Goal: Information Seeking & Learning: Find specific fact

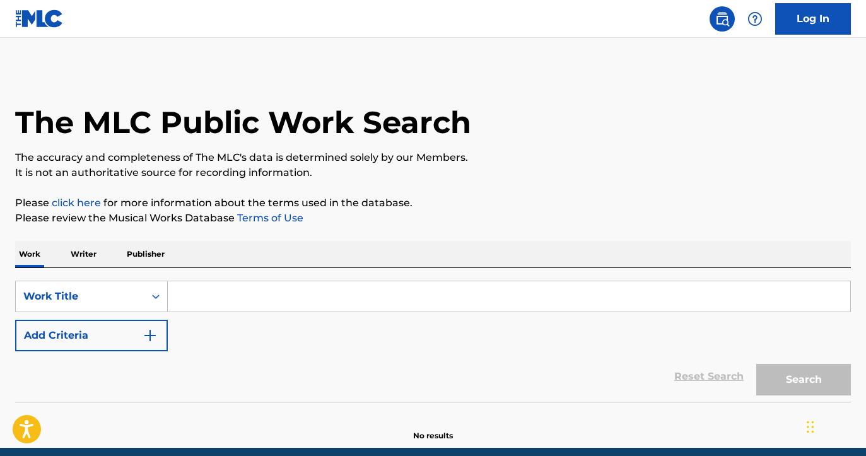
click at [190, 288] on input "Search Form" at bounding box center [509, 296] width 682 height 30
paste input "I LOVE THE WAY YOU SHAKE"
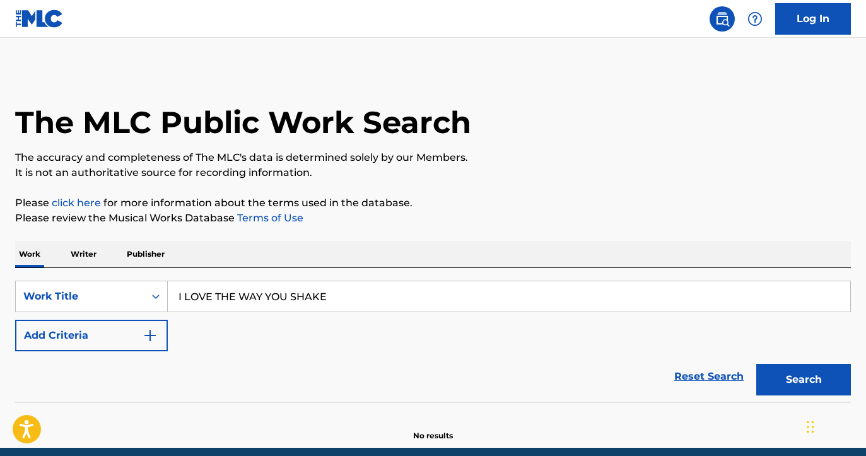
type input "I LOVE THE WAY YOU SHAKE"
click at [82, 340] on button "Add Criteria" at bounding box center [91, 336] width 153 height 32
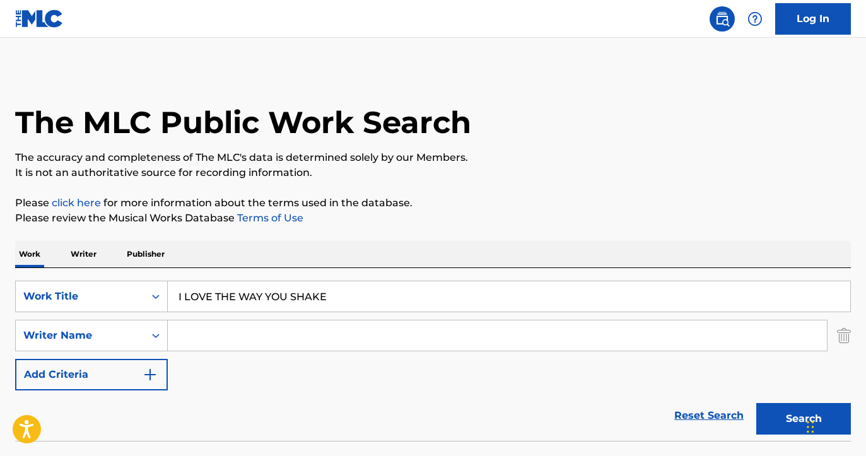
click at [282, 334] on input "Search Form" at bounding box center [497, 335] width 659 height 30
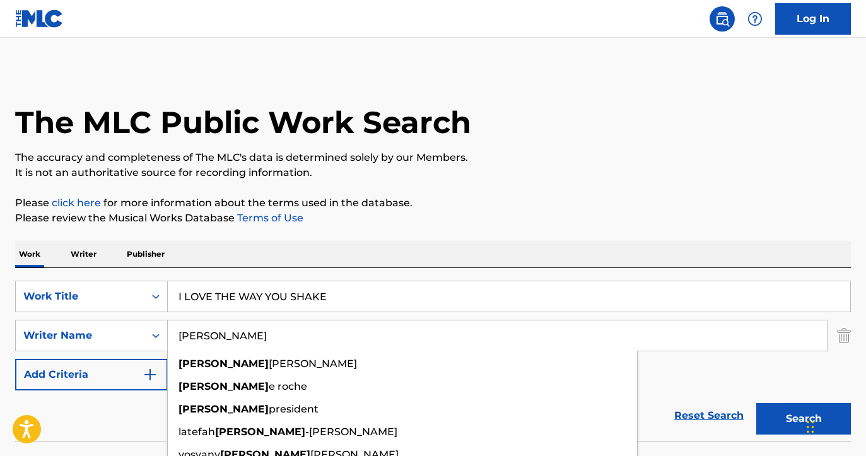
click at [595, 140] on div "The MLC Public Work Search" at bounding box center [432, 115] width 835 height 92
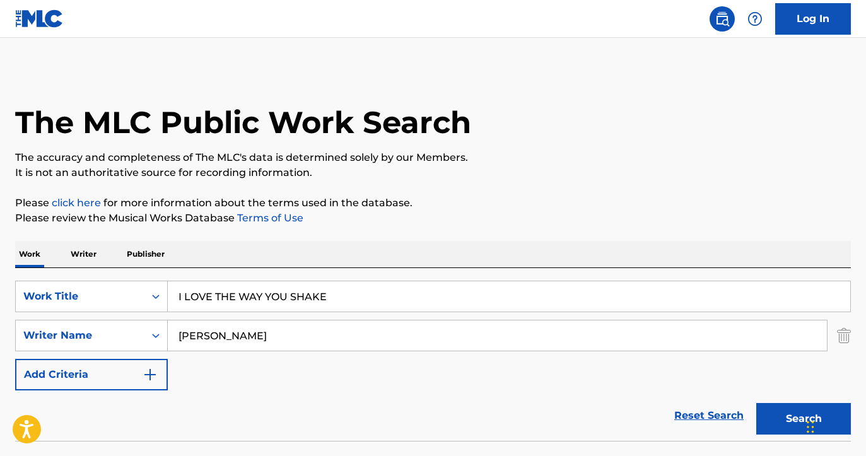
scroll to position [91, 0]
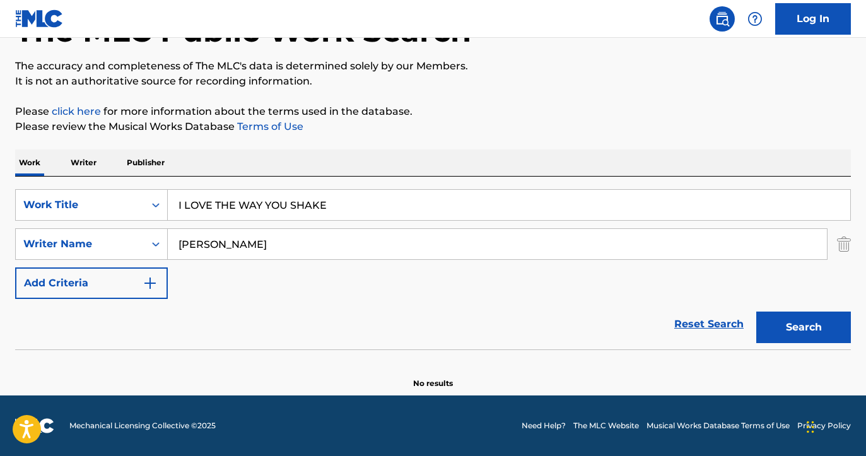
click at [788, 322] on button "Search" at bounding box center [803, 327] width 95 height 32
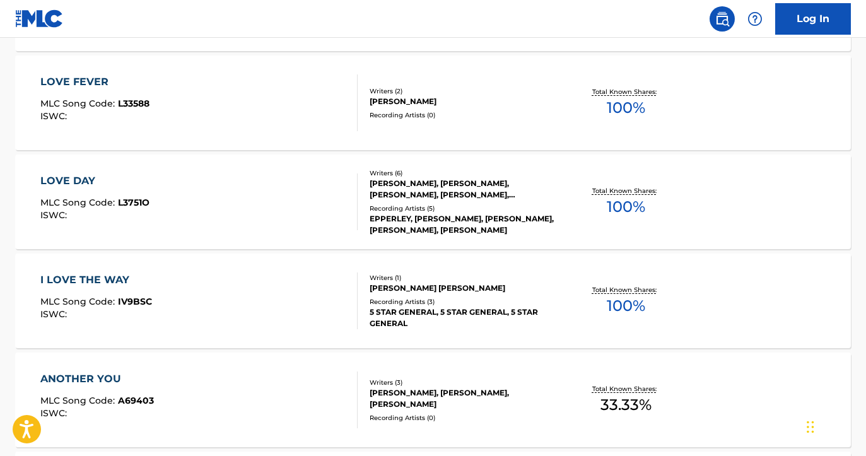
scroll to position [0, 0]
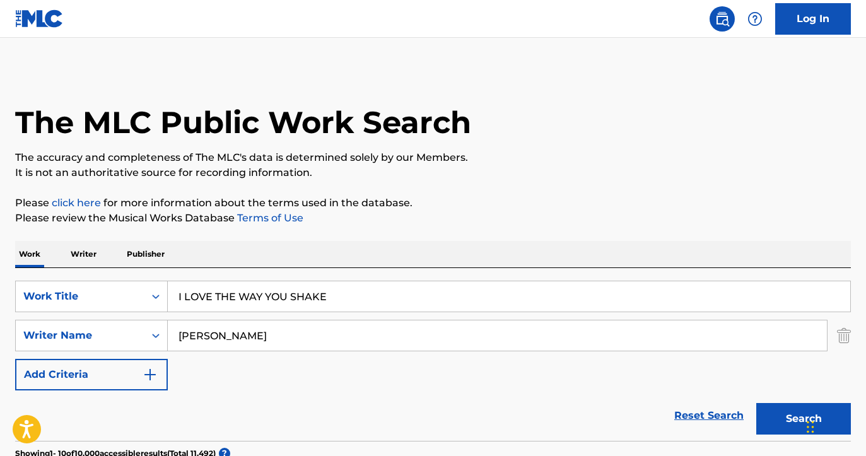
click at [265, 343] on input "[PERSON_NAME]" at bounding box center [497, 335] width 659 height 30
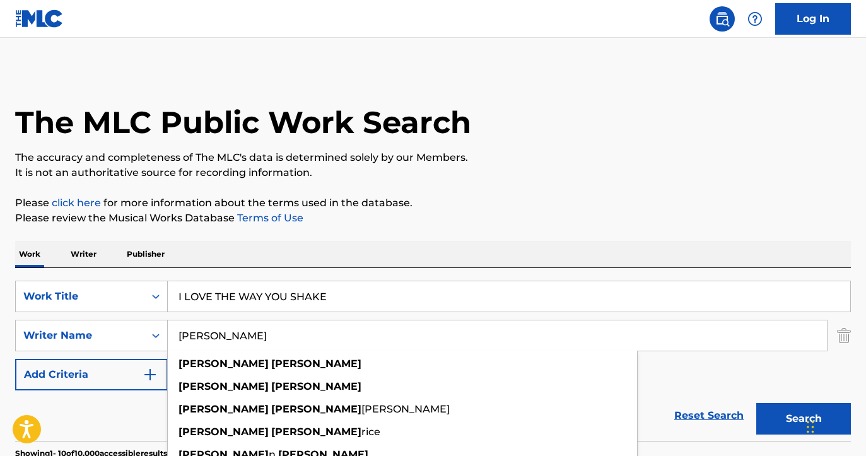
click at [480, 154] on p "The accuracy and completeness of The MLC's data is determined solely by our Mem…" at bounding box center [432, 157] width 835 height 15
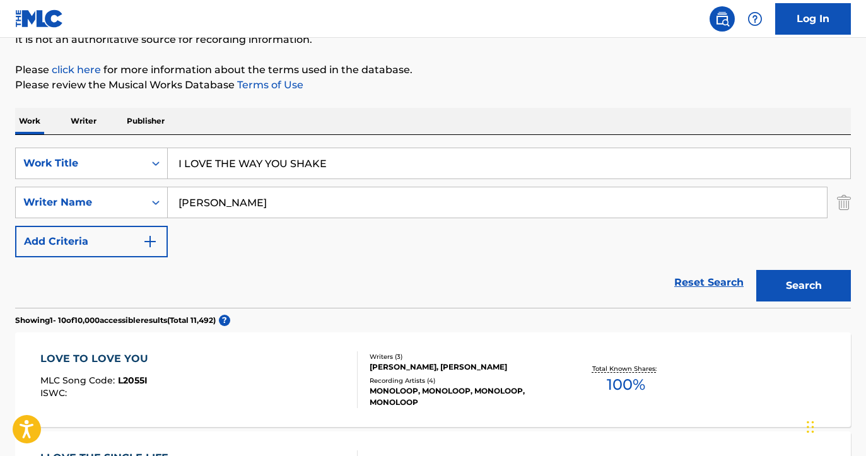
click at [829, 293] on button "Search" at bounding box center [803, 286] width 95 height 32
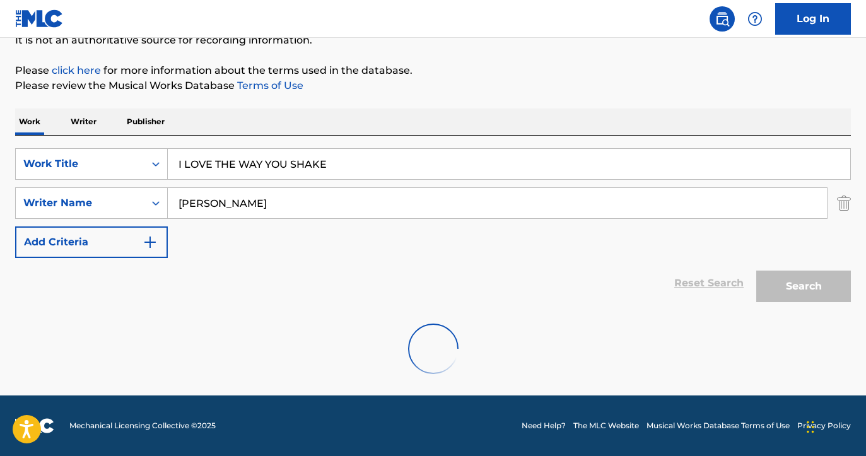
scroll to position [91, 0]
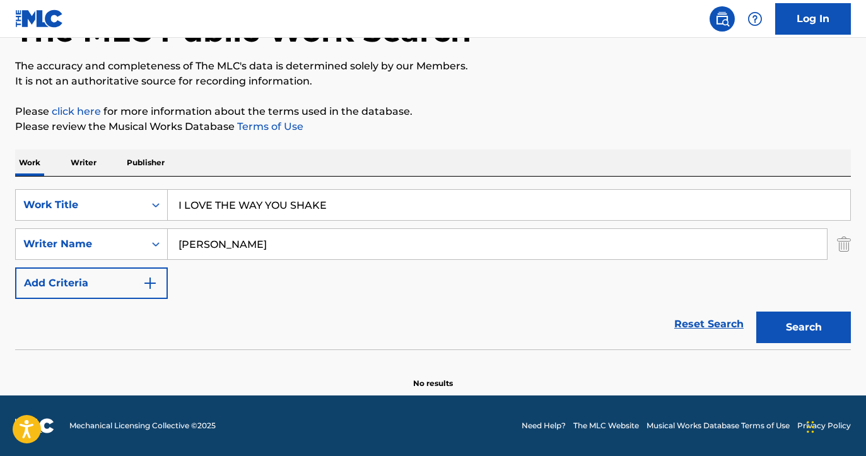
click at [207, 247] on input "Todd Terry" at bounding box center [497, 244] width 659 height 30
type input "Todd N Terry"
click at [492, 145] on div "The MLC Public Work Search The accuracy and completeness of The MLC's data is d…" at bounding box center [433, 183] width 866 height 411
click at [791, 337] on button "Search" at bounding box center [803, 327] width 95 height 32
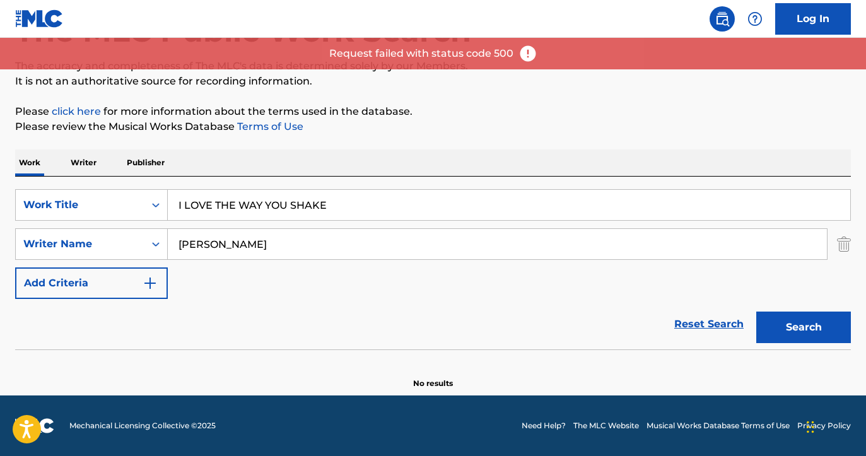
click at [269, 206] on input "I LOVE THE WAY YOU SHAKE" at bounding box center [509, 205] width 682 height 30
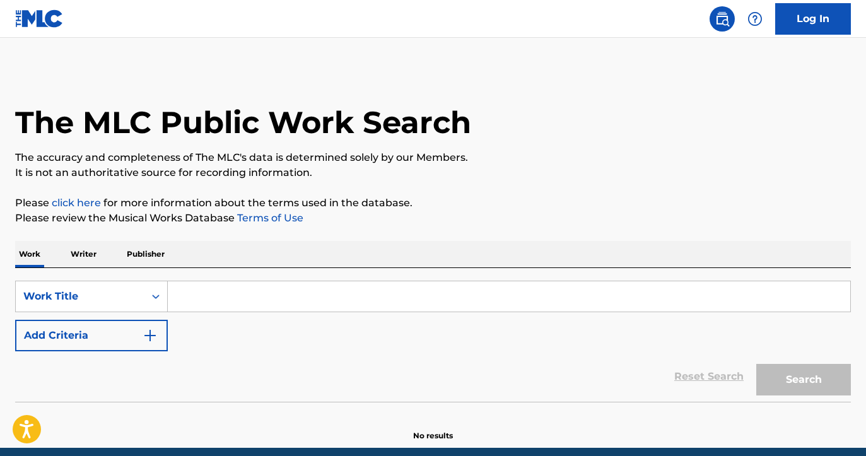
click at [250, 299] on input "Search Form" at bounding box center [509, 296] width 682 height 30
paste input "I LOVE THE WAY YOU SHAKE"
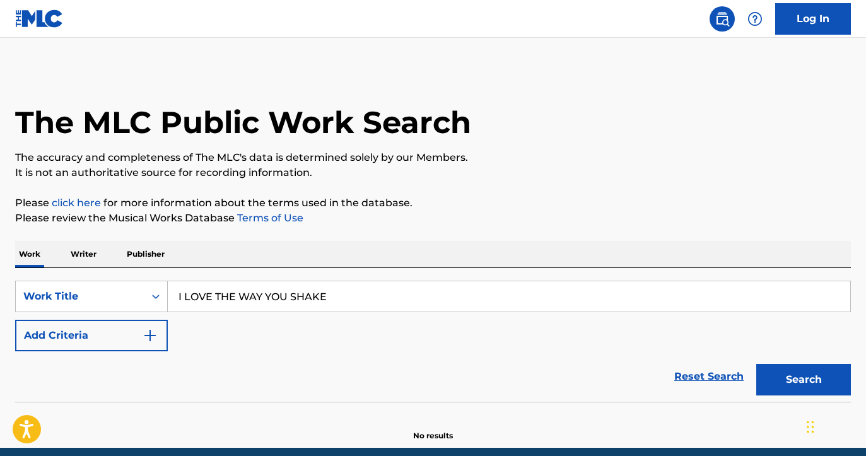
type input "I LOVE THE WAY YOU SHAKE"
click at [87, 324] on button "Add Criteria" at bounding box center [91, 336] width 153 height 32
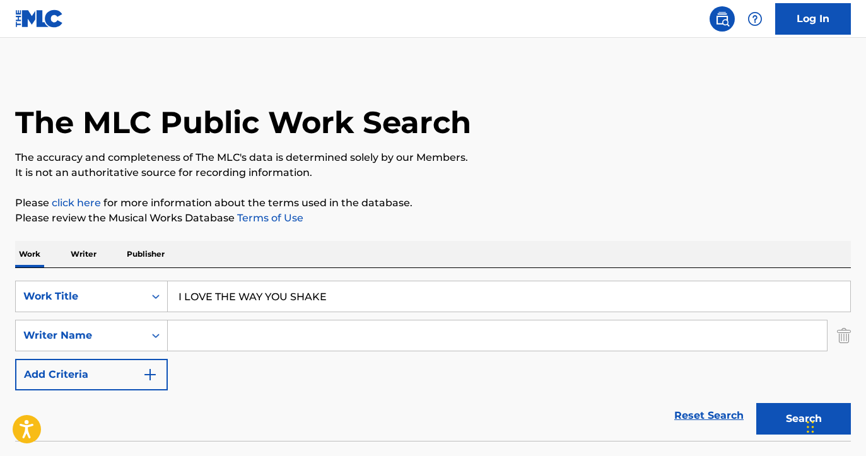
click at [233, 327] on input "Search Form" at bounding box center [497, 335] width 659 height 30
click at [613, 134] on div "The MLC Public Work Search" at bounding box center [432, 115] width 835 height 92
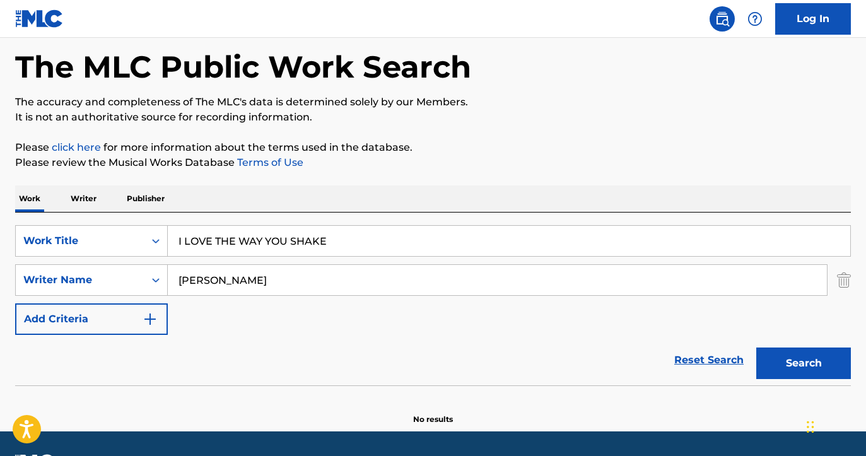
scroll to position [68, 0]
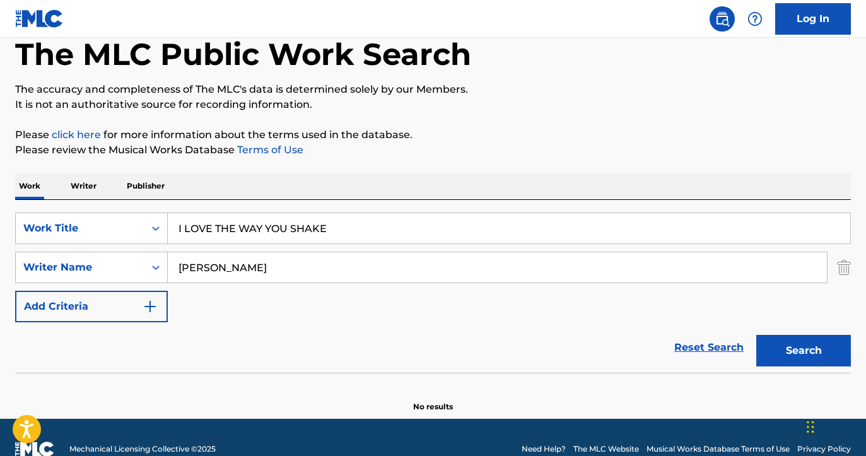
click at [801, 356] on button "Search" at bounding box center [803, 351] width 95 height 32
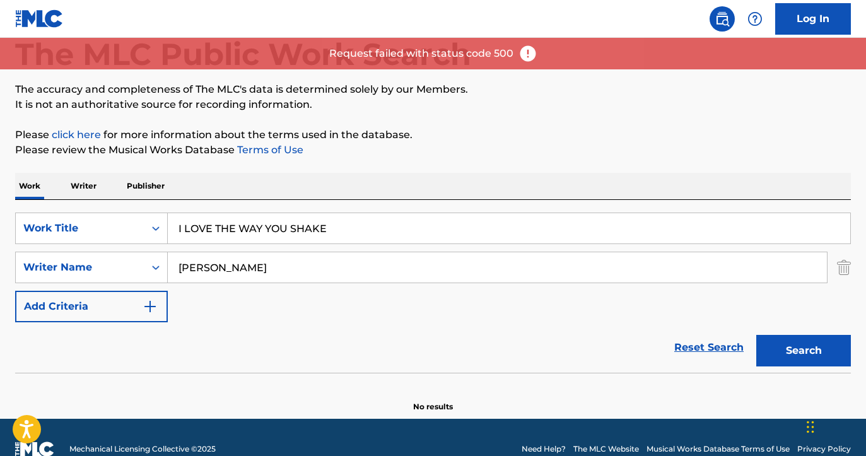
scroll to position [91, 0]
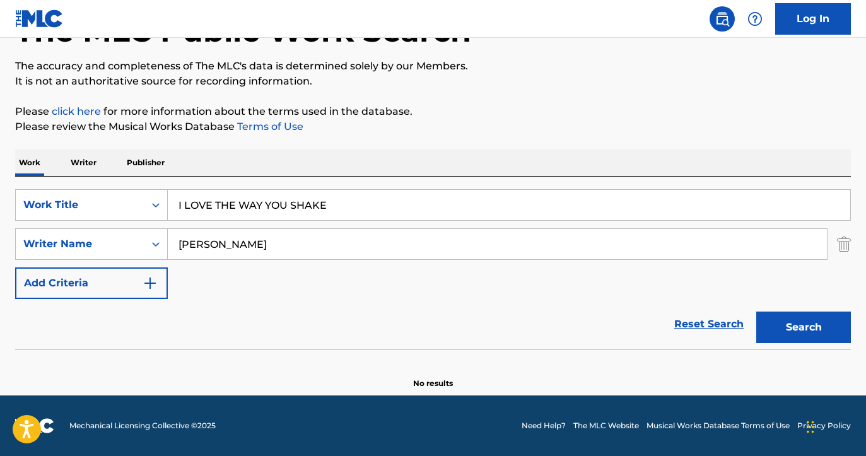
click at [527, 247] on input "Todd N Terry" at bounding box center [497, 244] width 659 height 30
click at [110, 214] on div "Work Title" at bounding box center [80, 205] width 129 height 24
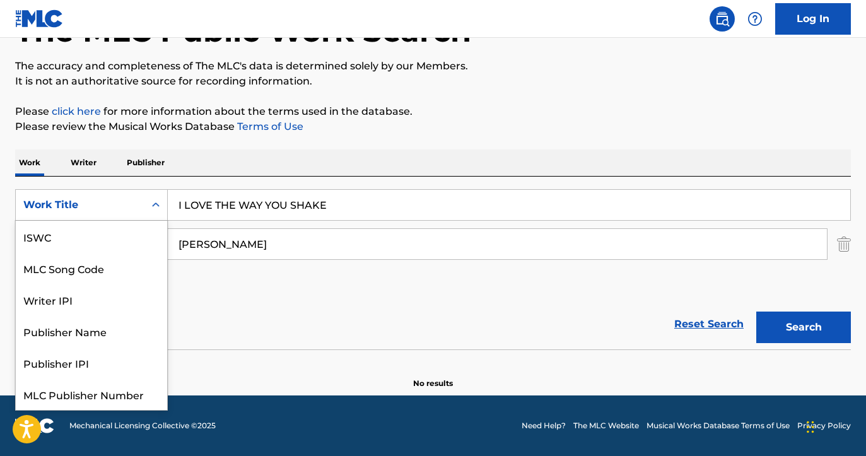
scroll to position [32, 0]
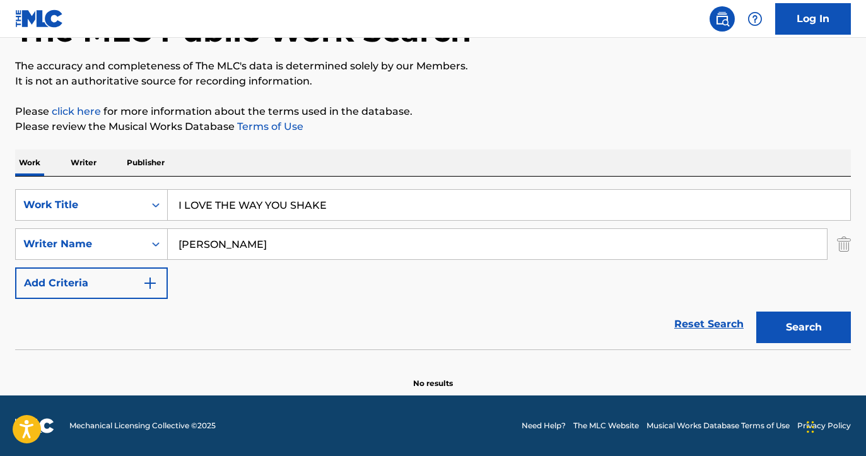
click at [230, 245] on input "Todd N Terry" at bounding box center [497, 244] width 659 height 30
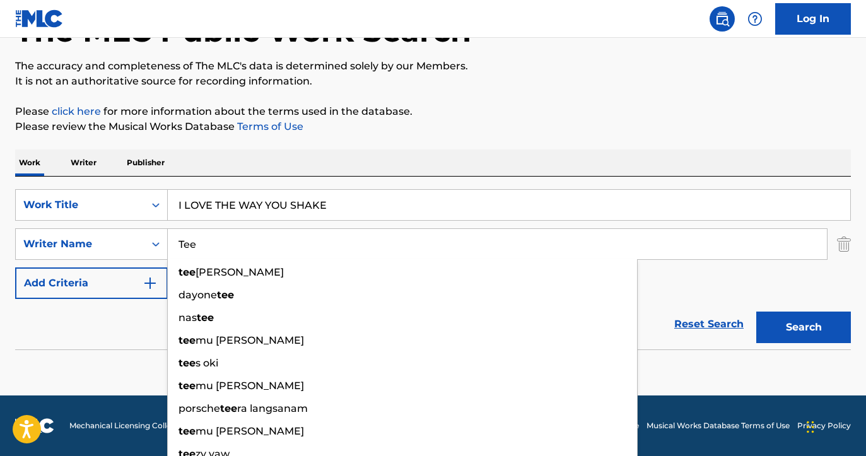
type input "Tee"
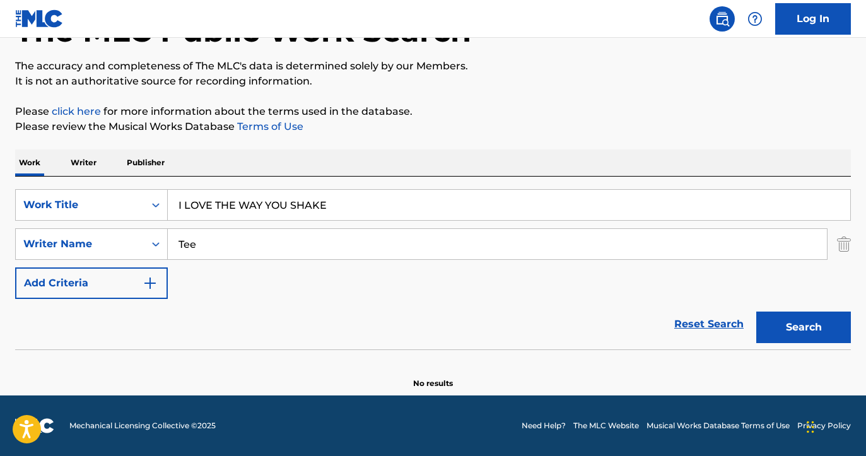
click at [694, 94] on div "The MLC Public Work Search The accuracy and completeness of The MLC's data is d…" at bounding box center [433, 183] width 866 height 411
click at [119, 249] on div "Writer Name" at bounding box center [79, 243] width 113 height 15
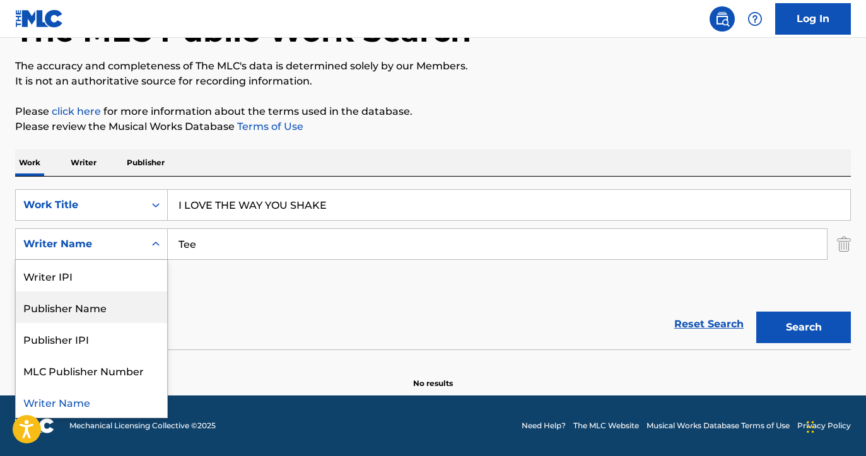
click at [104, 305] on div "Publisher Name" at bounding box center [91, 307] width 151 height 32
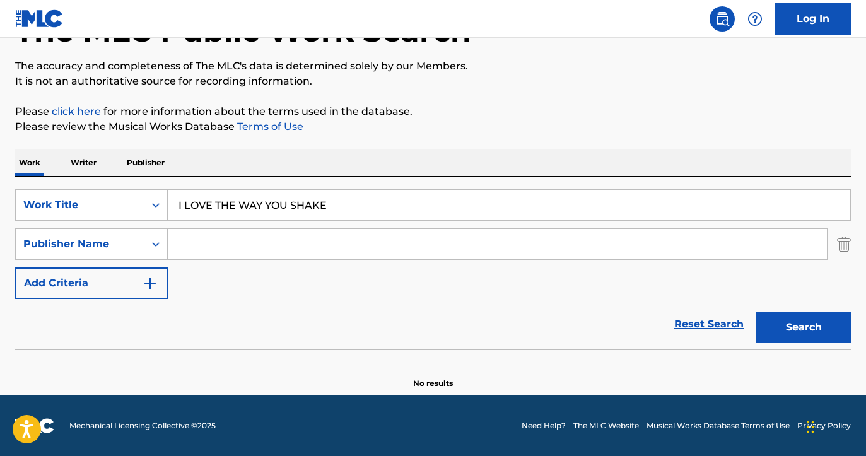
click at [418, 240] on input "Search Form" at bounding box center [497, 244] width 659 height 30
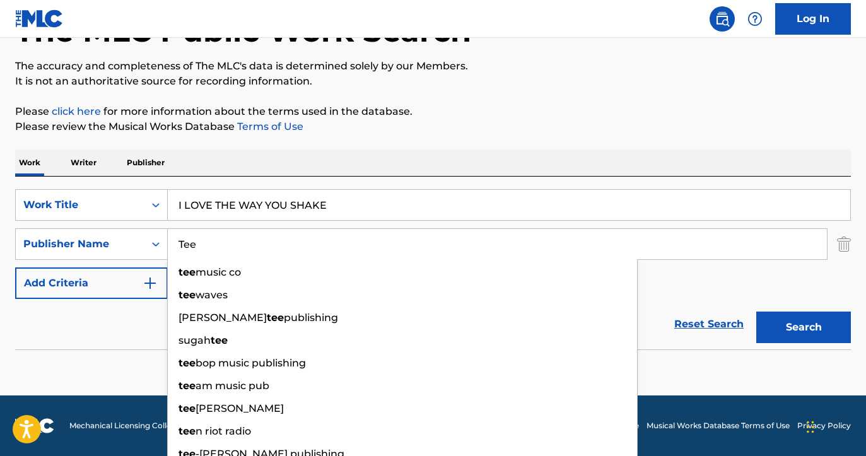
type input "Tee"
click at [811, 332] on button "Search" at bounding box center [803, 327] width 95 height 32
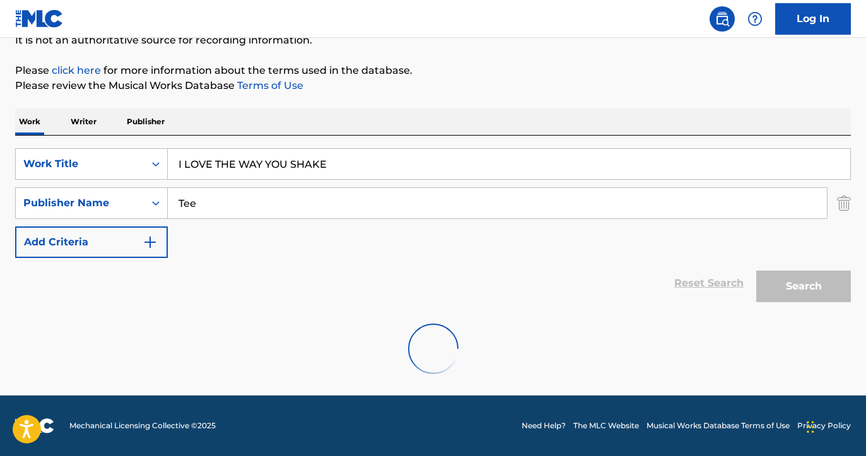
scroll to position [91, 0]
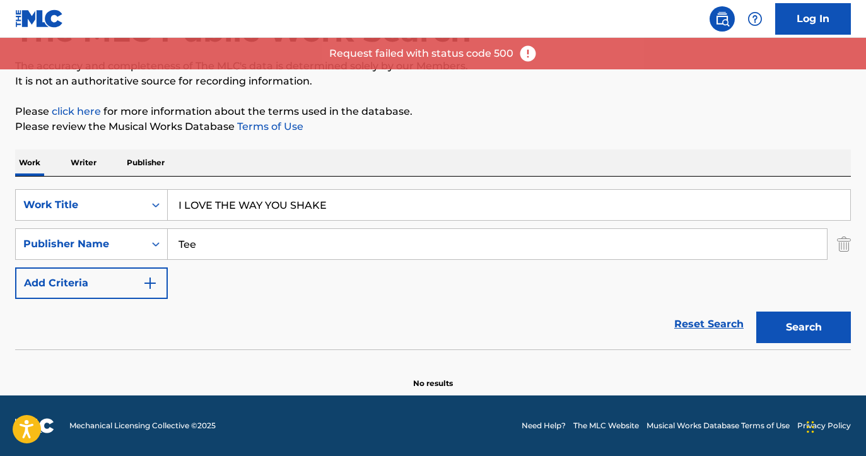
click at [268, 254] on input "Tee" at bounding box center [497, 244] width 659 height 30
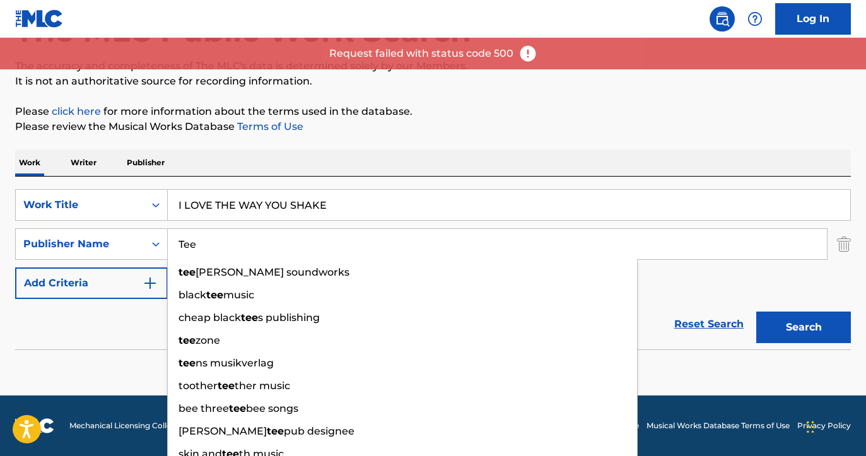
click at [268, 254] on input "Tee" at bounding box center [497, 244] width 659 height 30
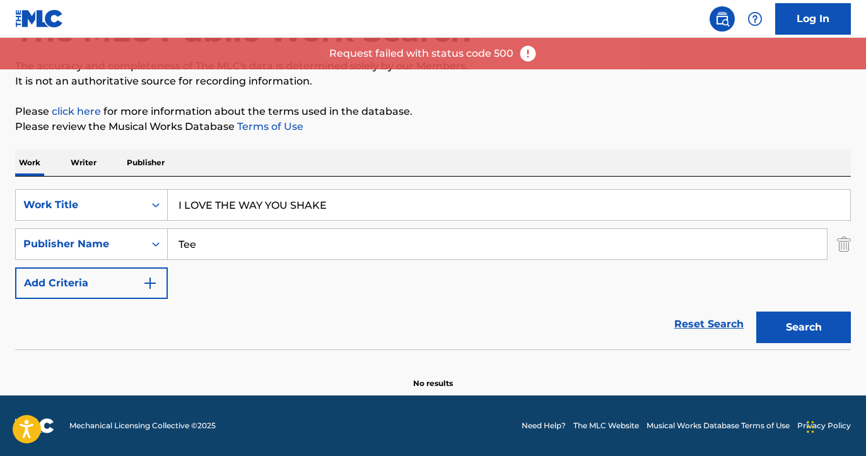
click at [528, 52] on img at bounding box center [527, 53] width 19 height 19
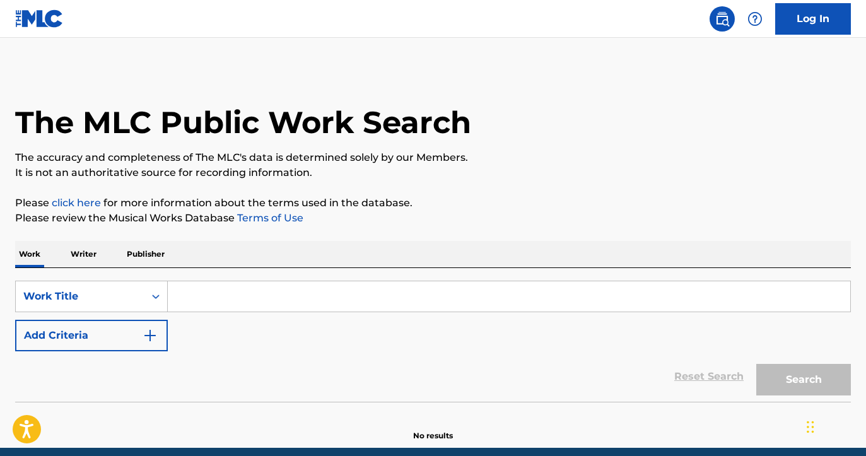
click at [236, 295] on input "Search Form" at bounding box center [509, 296] width 682 height 30
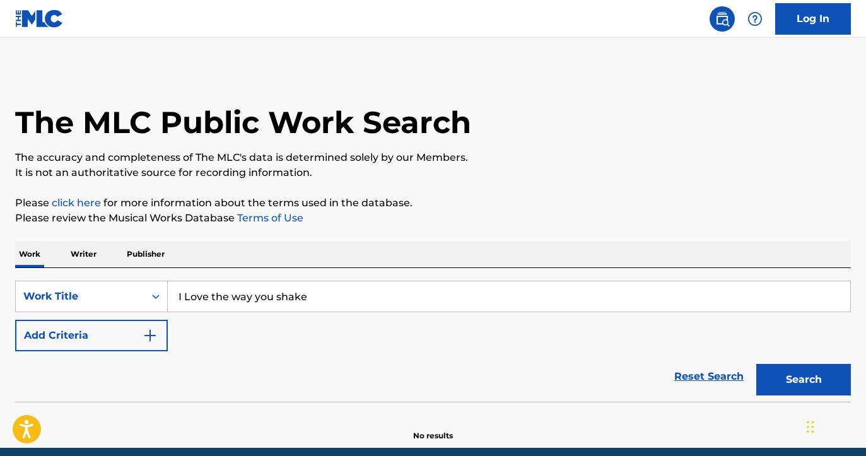
type input "I Love the way you shake"
click at [576, 229] on div "The MLC Public Work Search The accuracy and completeness of The MLC's data is d…" at bounding box center [433, 255] width 866 height 372
click at [92, 327] on button "Add Criteria" at bounding box center [91, 336] width 153 height 32
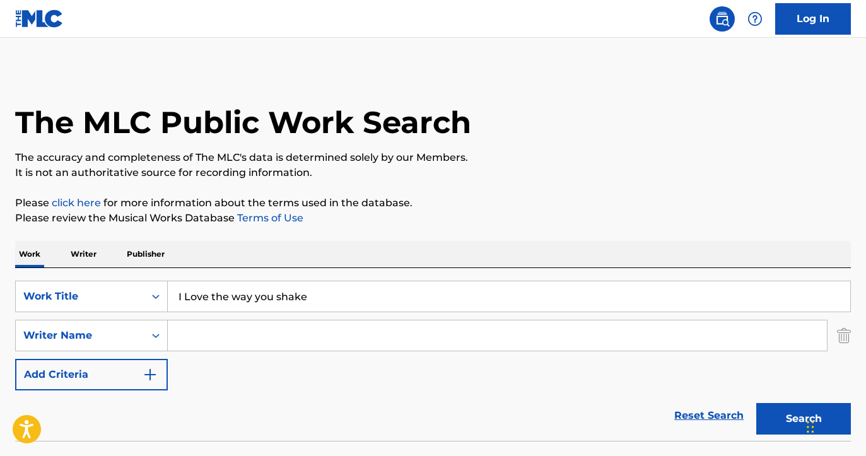
click at [211, 326] on input "Search Form" at bounding box center [497, 335] width 659 height 30
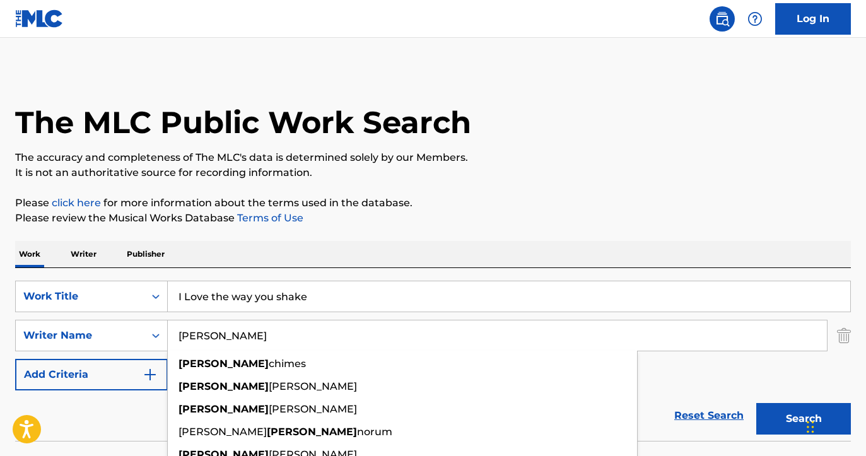
type input "[PERSON_NAME]"
click at [661, 225] on p "Please review the Musical Works Database Terms of Use" at bounding box center [432, 218] width 835 height 15
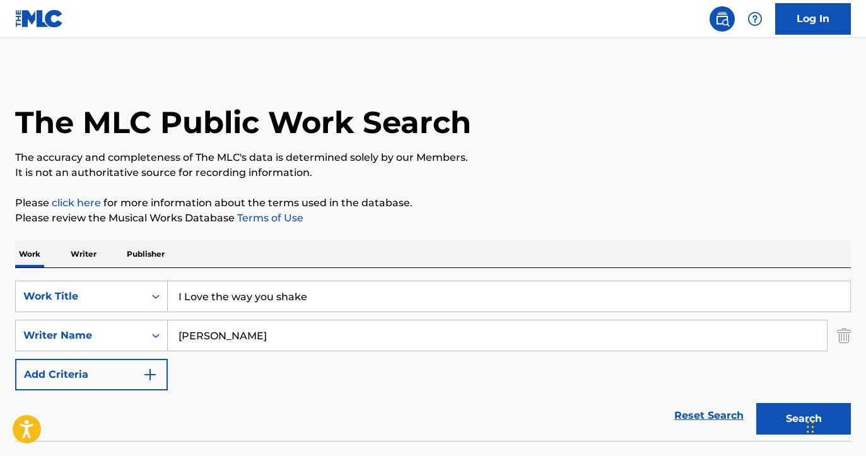
scroll to position [70, 0]
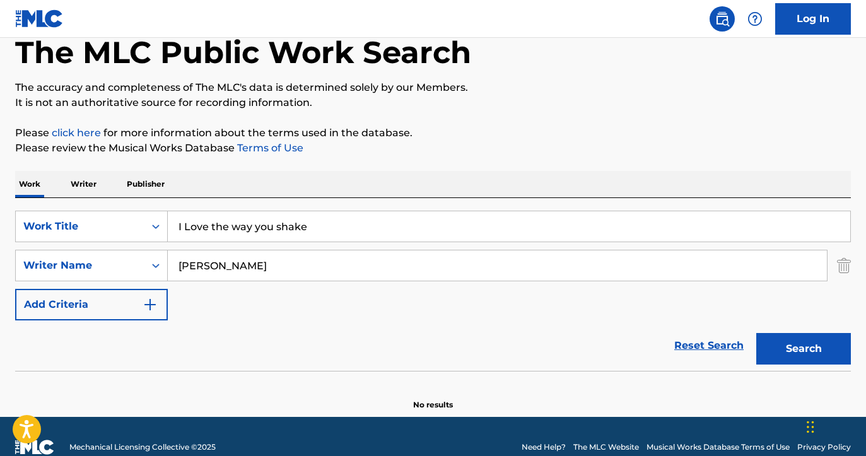
click at [791, 341] on button "Search" at bounding box center [803, 349] width 95 height 32
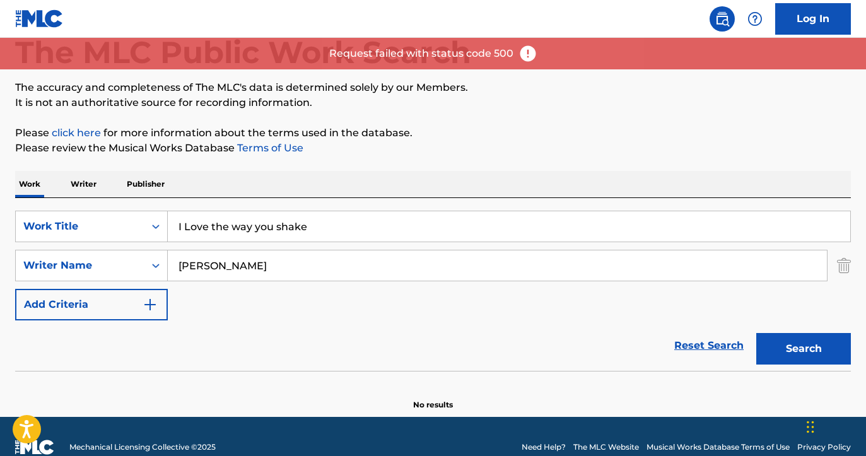
click at [529, 47] on img at bounding box center [527, 53] width 19 height 19
click at [474, 54] on p "Request failed with status code 500" at bounding box center [421, 53] width 184 height 15
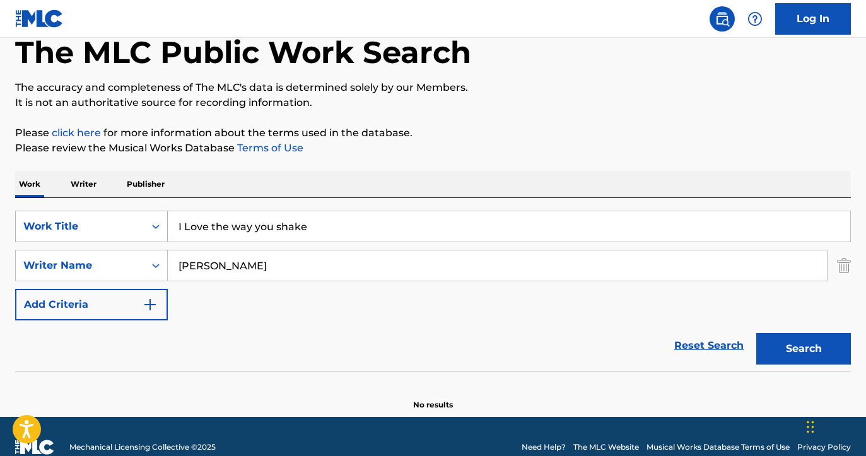
click at [102, 228] on div "Work Title" at bounding box center [79, 226] width 113 height 15
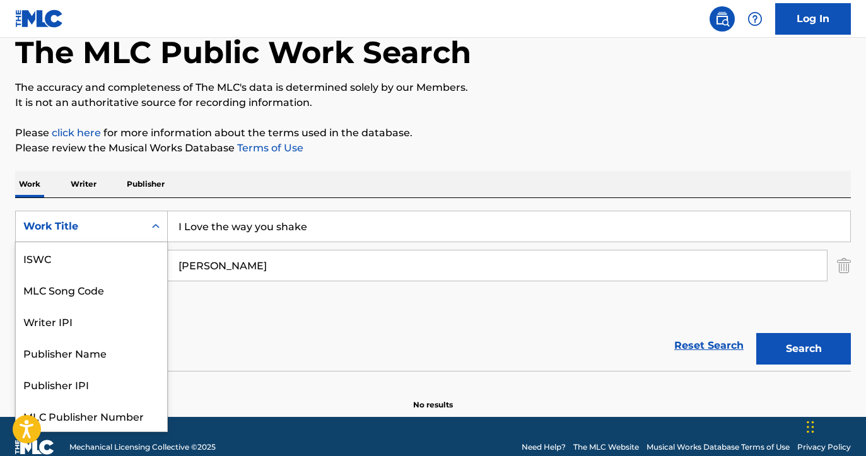
scroll to position [32, 0]
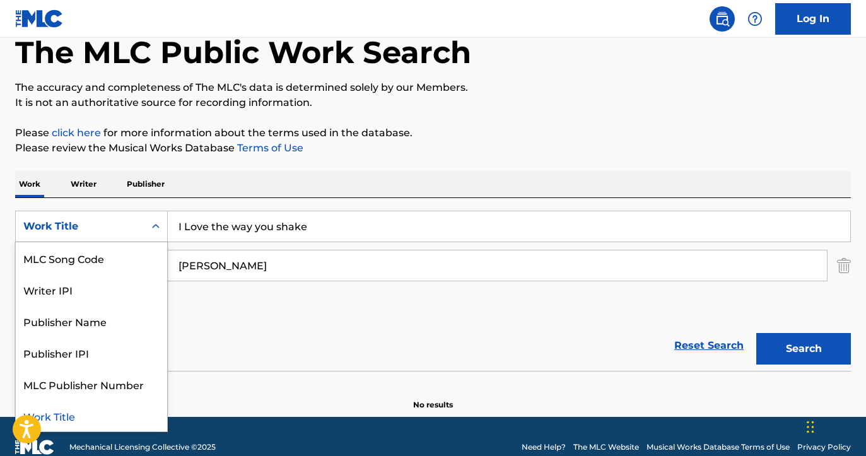
click at [139, 192] on p "Publisher" at bounding box center [145, 184] width 45 height 26
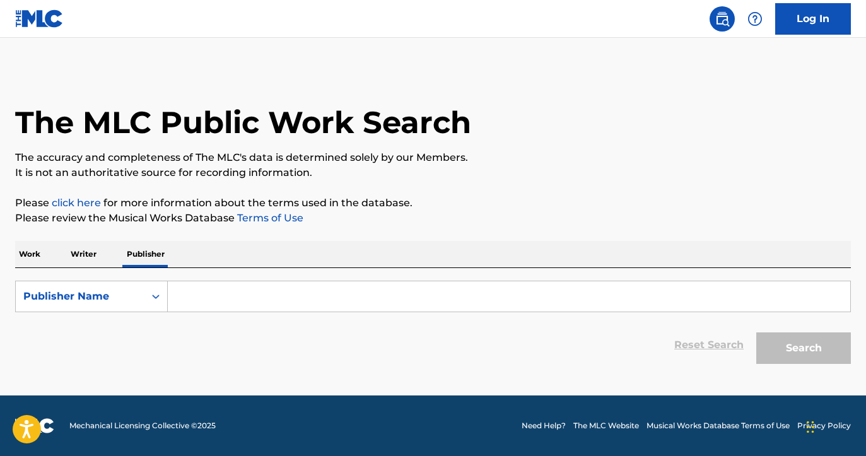
click at [230, 291] on input "Search Form" at bounding box center [509, 296] width 682 height 30
paste input "tuba entertainment"
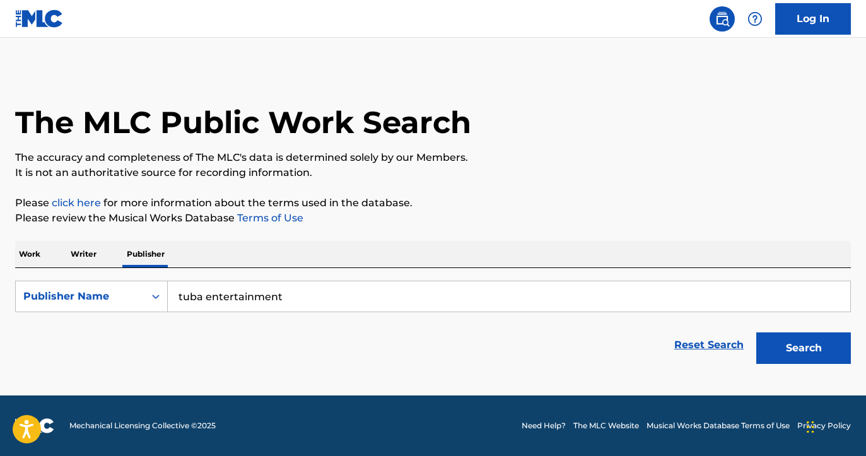
type input "tuba entertainment"
click at [825, 347] on button "Search" at bounding box center [803, 348] width 95 height 32
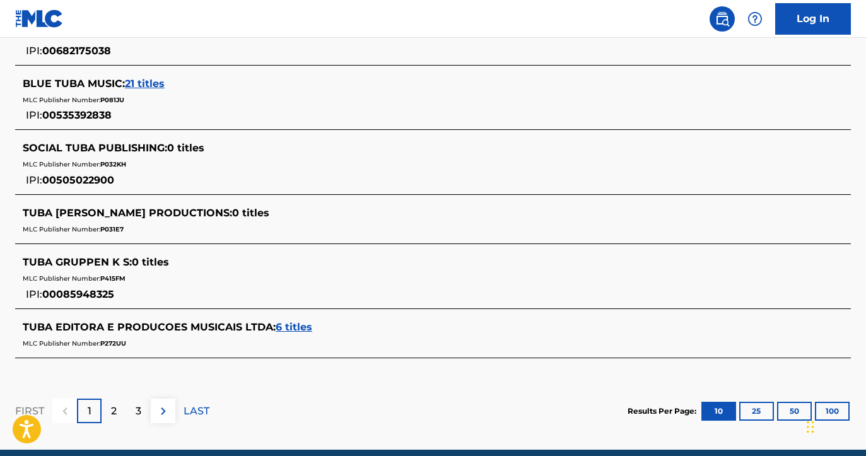
scroll to position [656, 0]
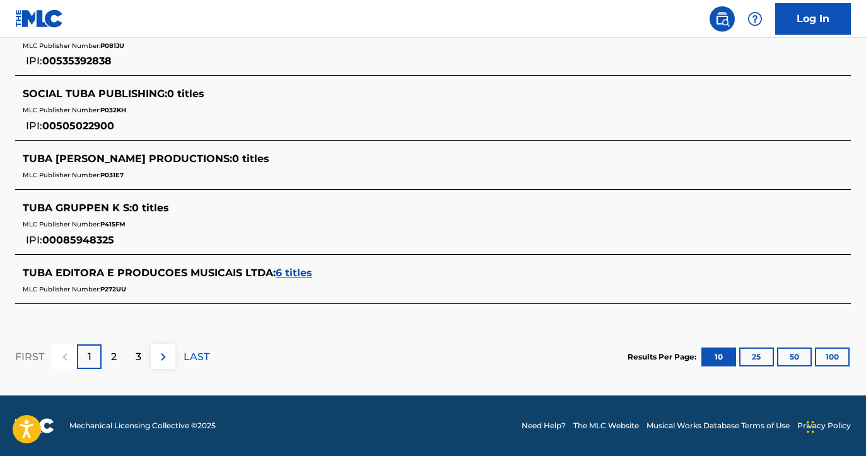
click at [841, 356] on button "100" at bounding box center [832, 356] width 35 height 19
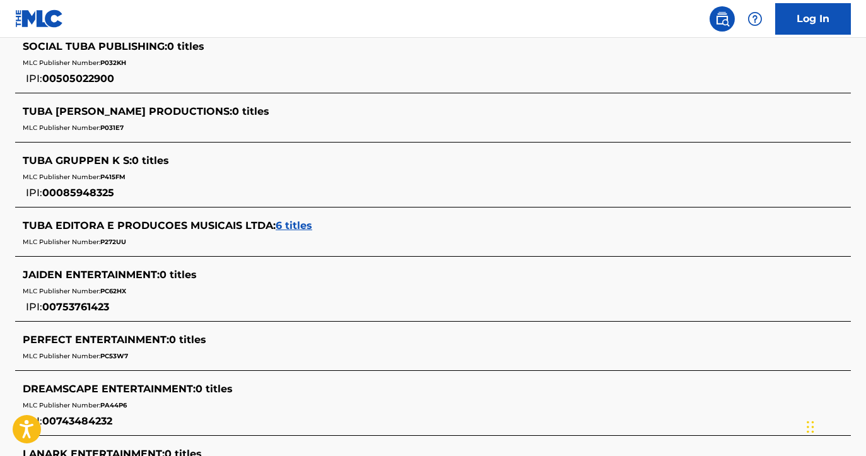
scroll to position [767, 0]
